Goal: Information Seeking & Learning: Learn about a topic

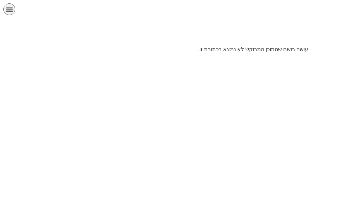
click at [12, 11] on icon "כפתור פתיחת תפריט" at bounding box center [9, 9] width 7 height 7
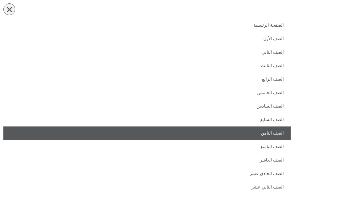
click at [272, 133] on link "الصف الثامن" at bounding box center [146, 134] width 287 height 14
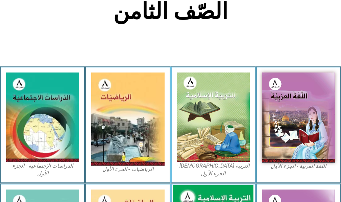
scroll to position [237, 0]
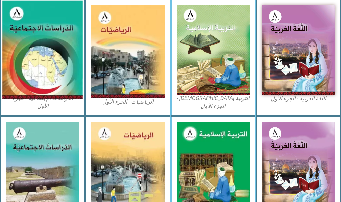
click at [62, 63] on img at bounding box center [42, 50] width 80 height 99
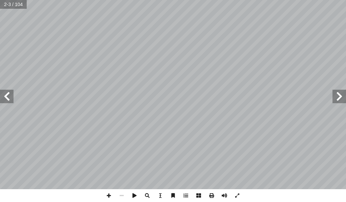
click at [4, 100] on span at bounding box center [7, 97] width 14 height 14
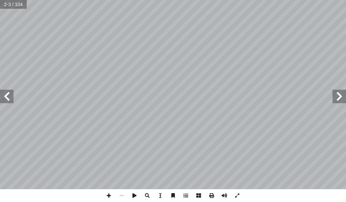
click at [4, 100] on span at bounding box center [7, 97] width 14 height 14
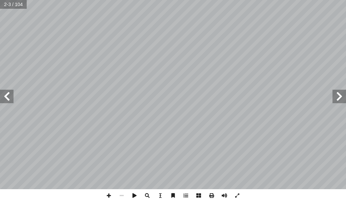
click at [4, 100] on span at bounding box center [7, 97] width 14 height 14
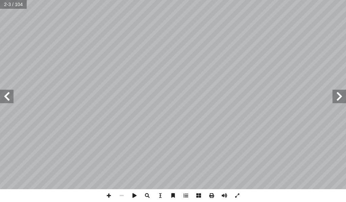
click at [4, 100] on span at bounding box center [7, 97] width 14 height 14
click at [0, 103] on div "سطين َ ل ِ قررت وزارة التربية والتعليم في دولة ف العام الدراسي ٢٠١٧/ [DATE] َ ن…" at bounding box center [173, 95] width 346 height 190
click at [338, 98] on span at bounding box center [340, 97] width 14 height 14
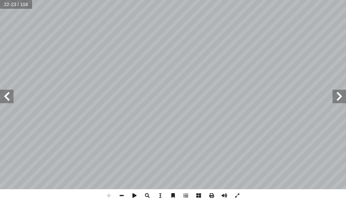
click at [59, 46] on html "الصفحة الرئيسية الصف الأول الصف الثاني الصف الثالث الصف الرابع الصف الخامس الصف…" at bounding box center [173, 23] width 346 height 46
drag, startPoint x: 238, startPoint y: 196, endPoint x: 240, endPoint y: 237, distance: 41.0
click at [239, 196] on span at bounding box center [237, 196] width 13 height 13
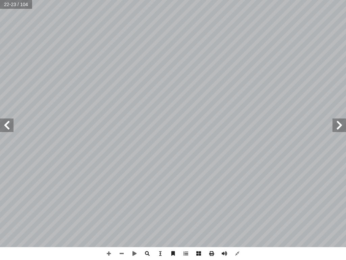
click at [341, 124] on span at bounding box center [340, 125] width 14 height 14
click at [112, 202] on span at bounding box center [108, 253] width 13 height 13
click at [109, 202] on span at bounding box center [108, 253] width 13 height 13
click at [8, 129] on span at bounding box center [7, 125] width 14 height 14
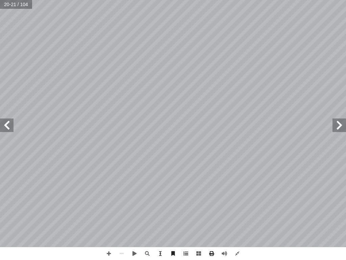
click at [340, 128] on span at bounding box center [340, 125] width 14 height 14
click at [8, 128] on span at bounding box center [7, 125] width 14 height 14
click at [111, 202] on span at bounding box center [108, 253] width 13 height 13
